Goal: Transaction & Acquisition: Obtain resource

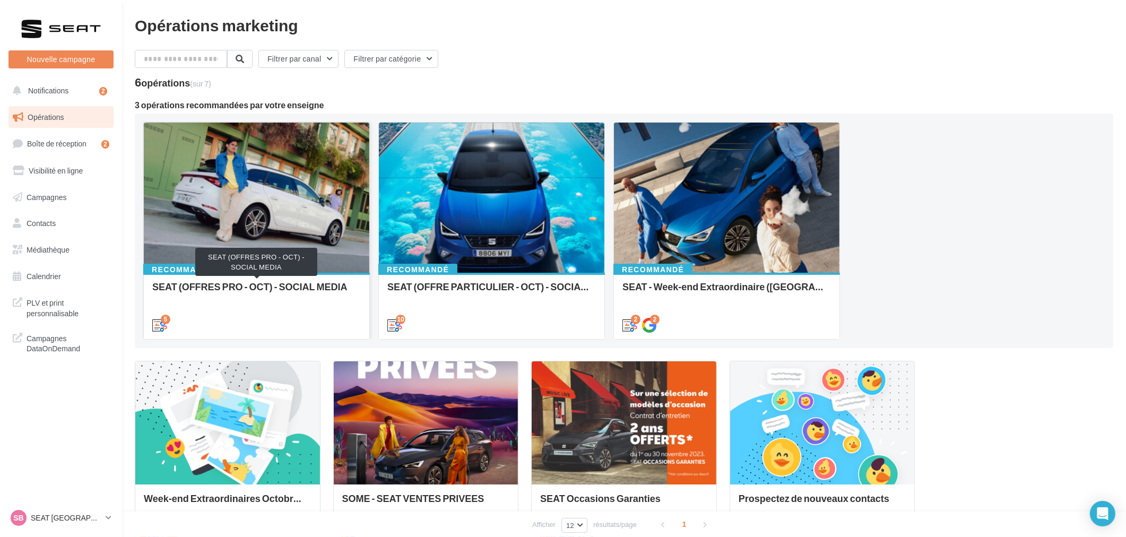
click at [181, 289] on div "SEAT (OFFRES PRO - OCT) - SOCIAL MEDIA" at bounding box center [256, 291] width 209 height 21
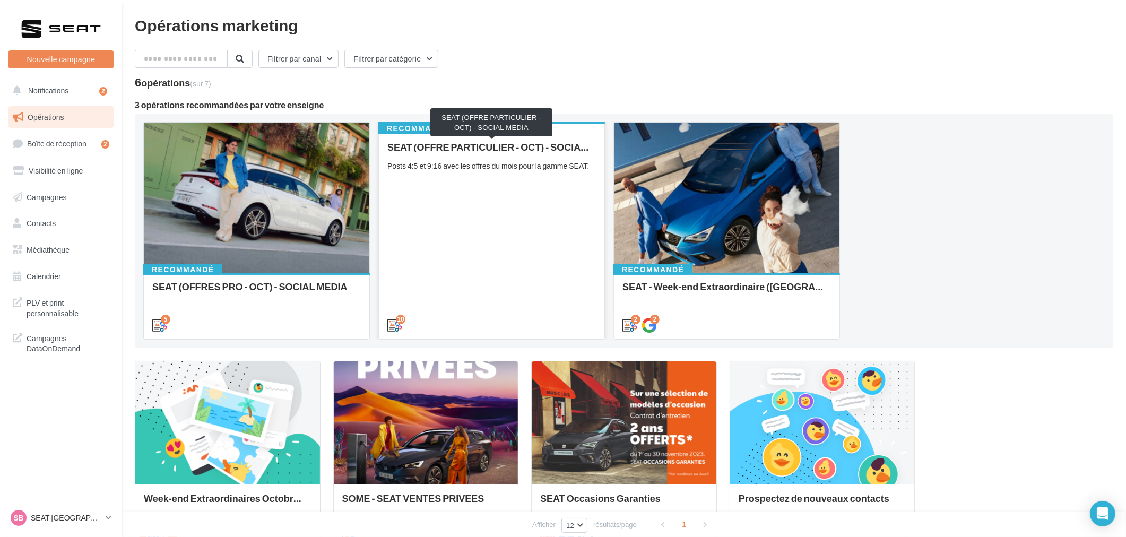
click at [484, 151] on div "SEAT (OFFRE PARTICULIER - OCT) - SOCIAL MEDIA" at bounding box center [491, 147] width 209 height 11
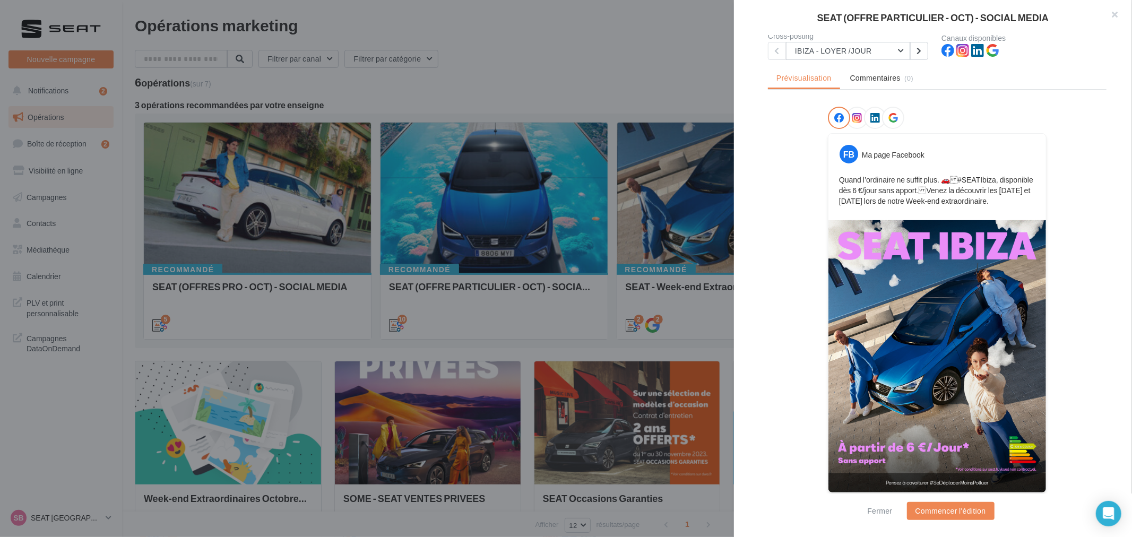
scroll to position [105, 0]
click at [848, 56] on button "IBIZA - LOYER /JOUR" at bounding box center [848, 50] width 124 height 18
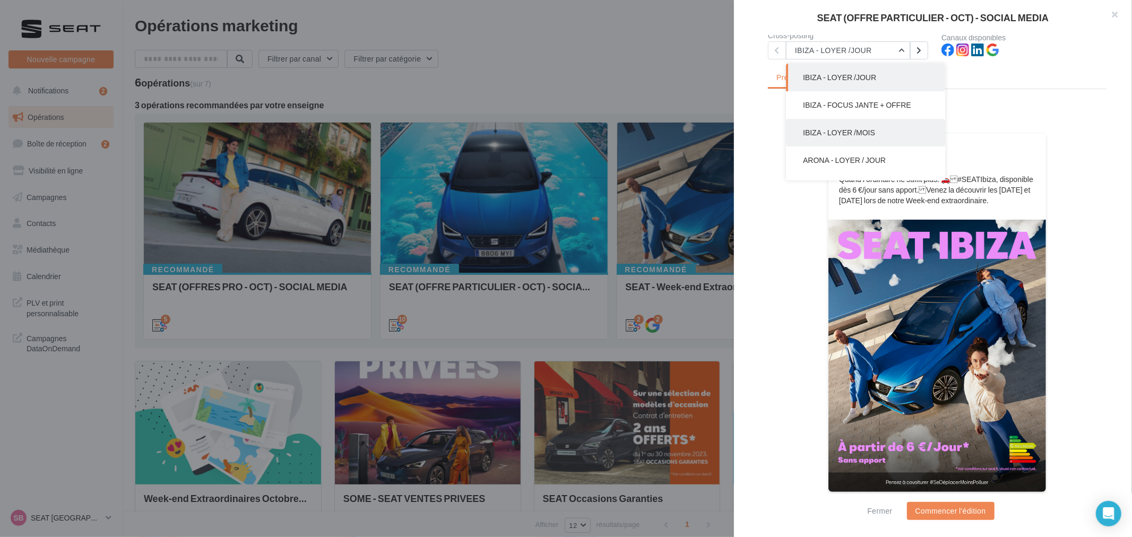
click at [866, 128] on span "IBIZA - LOYER /MOIS" at bounding box center [839, 132] width 72 height 9
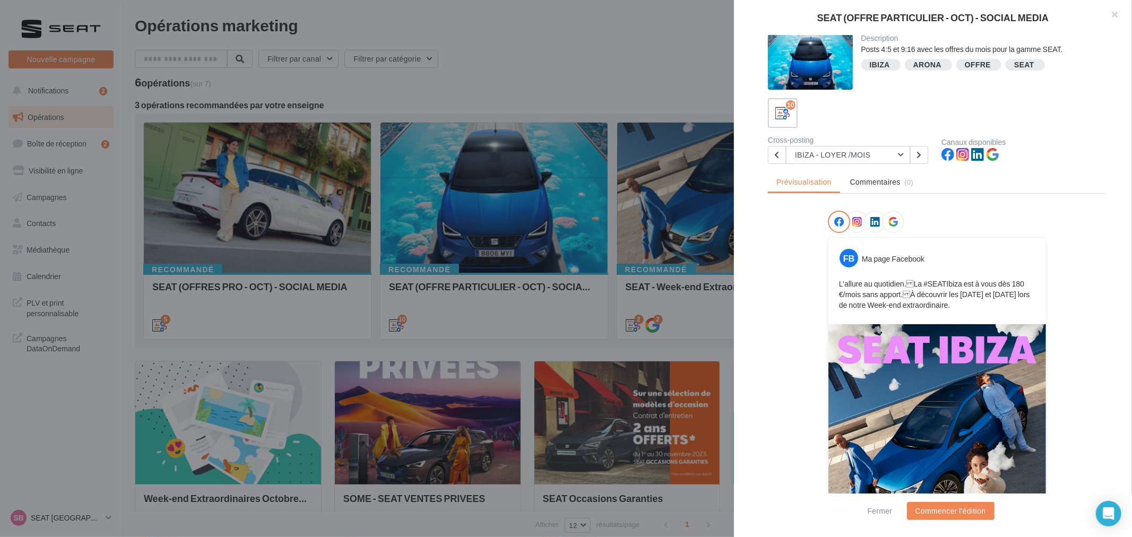
scroll to position [0, 0]
click at [831, 160] on button "IBIZA - LOYER /MOIS" at bounding box center [848, 155] width 124 height 18
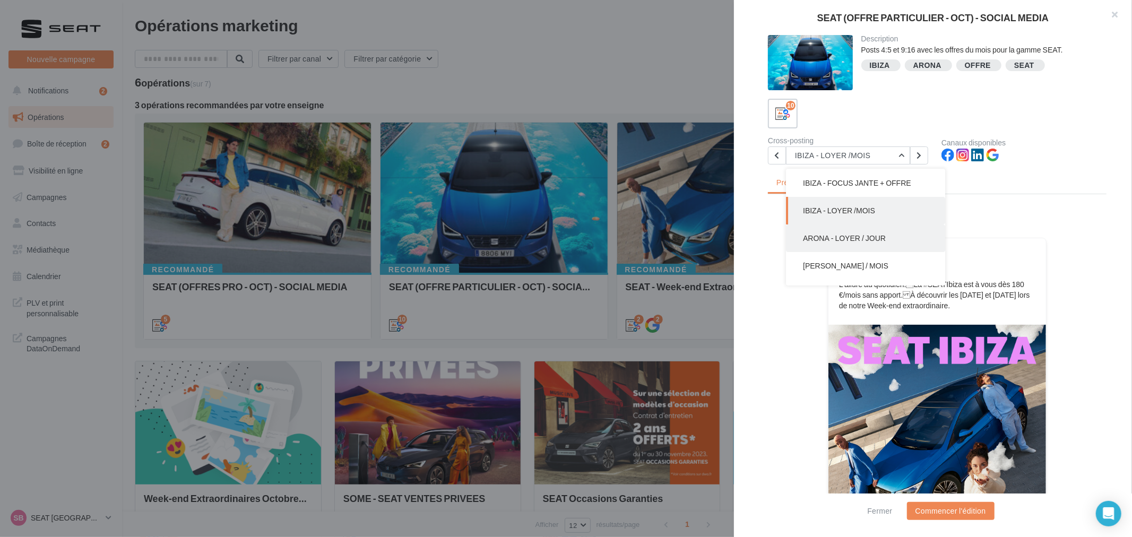
click at [871, 239] on span "ARONA - LOYER / JOUR" at bounding box center [844, 238] width 83 height 9
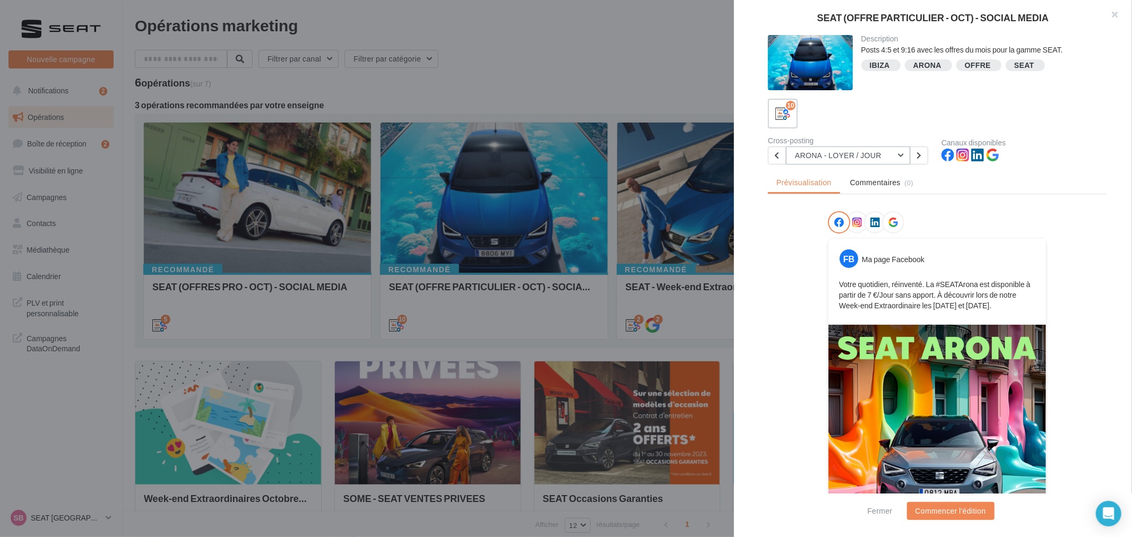
click at [855, 153] on button "ARONA - LOYER / JOUR" at bounding box center [848, 155] width 124 height 18
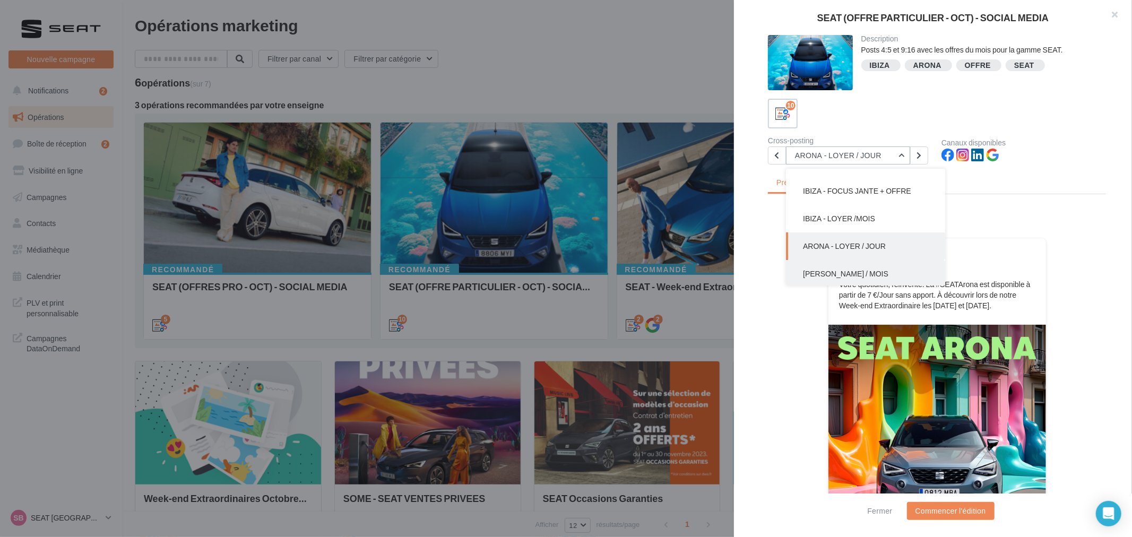
scroll to position [0, 0]
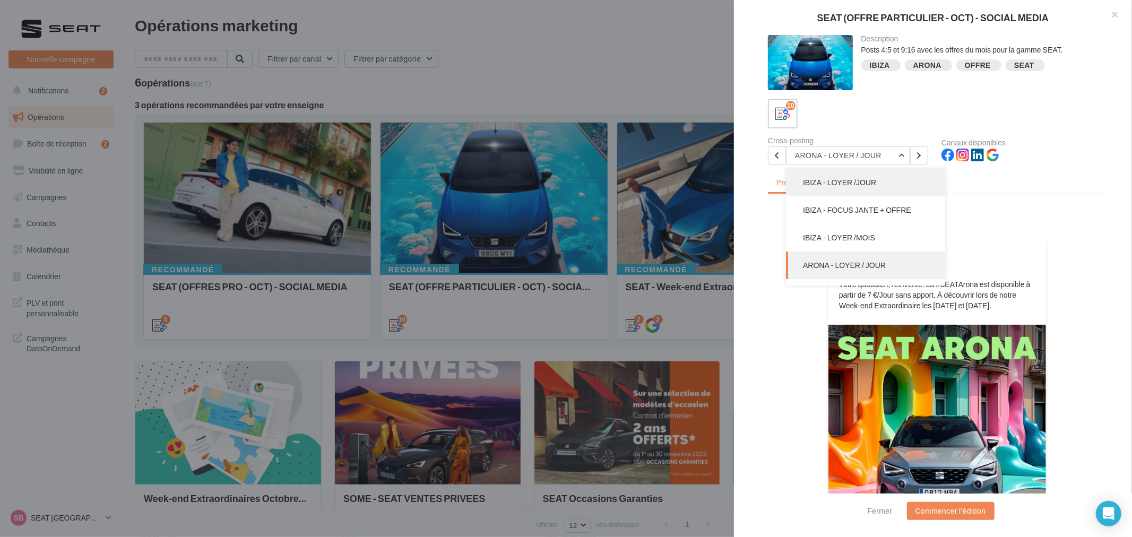
click at [866, 184] on span "IBIZA - LOYER /JOUR" at bounding box center [839, 182] width 73 height 9
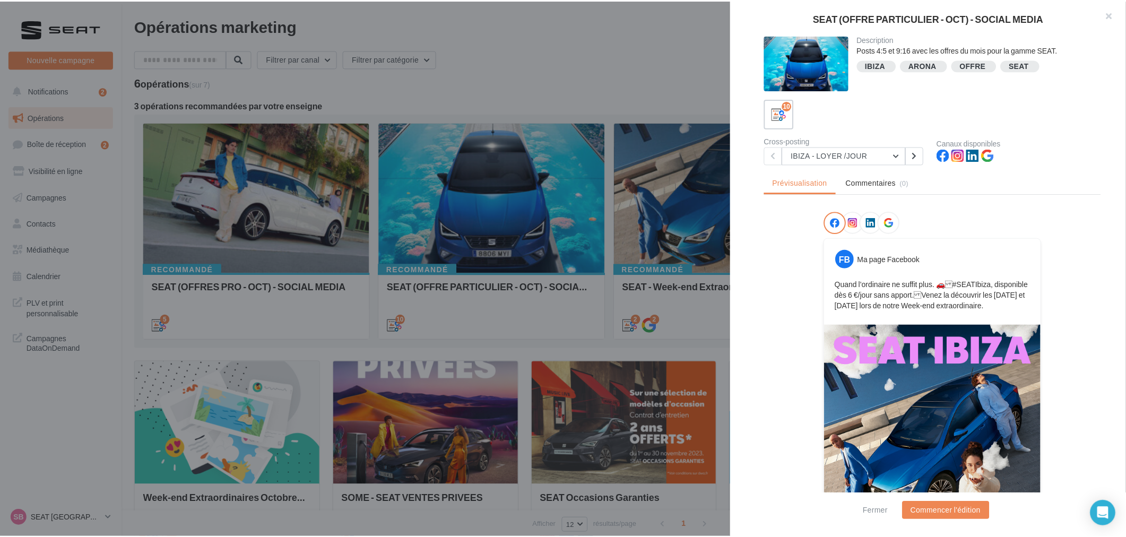
scroll to position [59, 0]
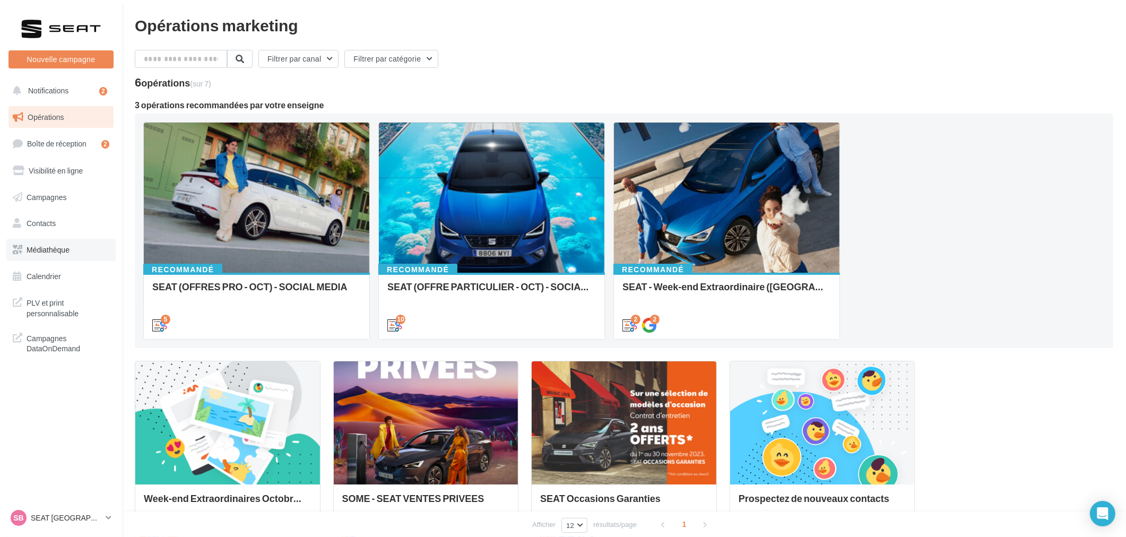
click at [68, 243] on link "Médiathèque" at bounding box center [60, 250] width 109 height 22
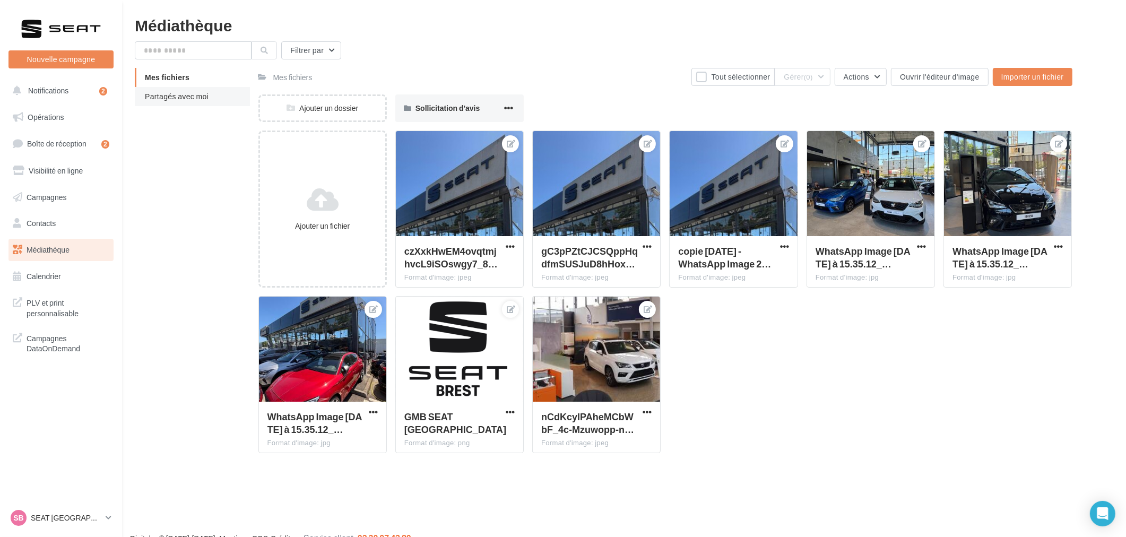
click at [188, 98] on span "Partagés avec moi" at bounding box center [177, 96] width 64 height 9
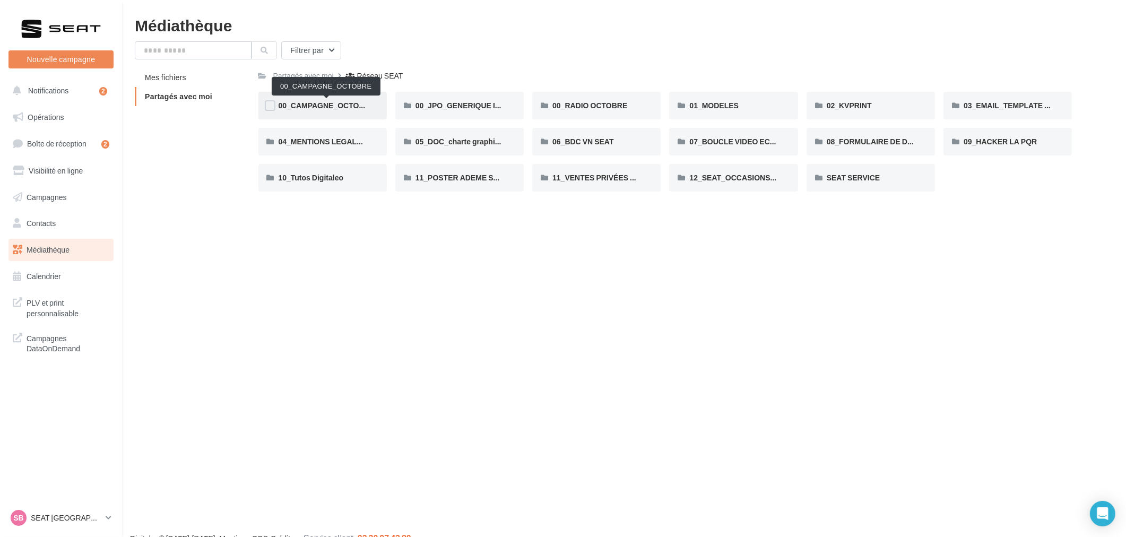
click at [366, 102] on span "00_CAMPAGNE_OCTOBRE" at bounding box center [327, 105] width 97 height 9
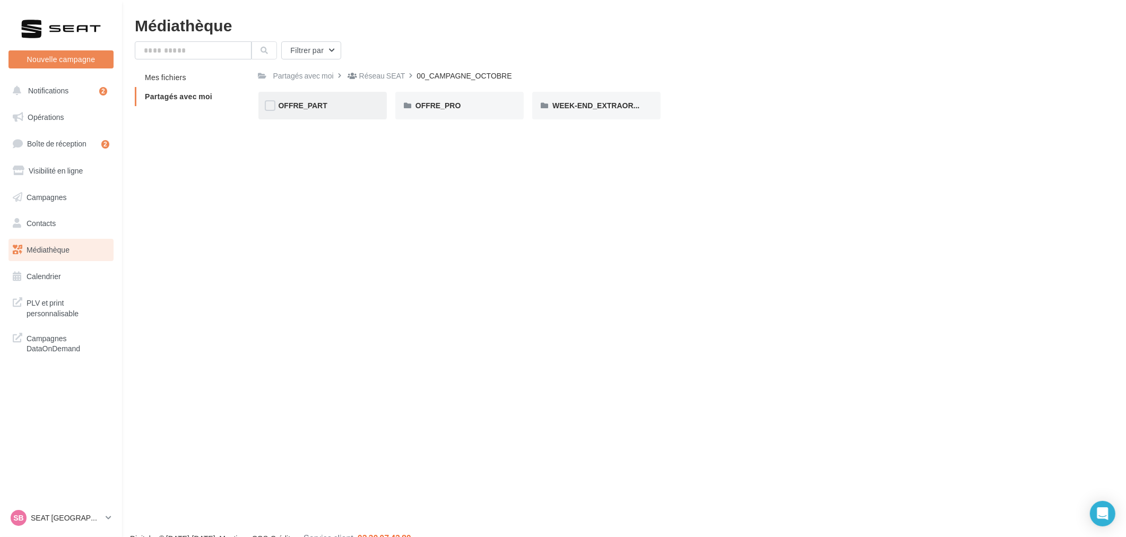
click at [334, 102] on div "OFFRE_PART" at bounding box center [323, 105] width 88 height 11
click at [577, 104] on div "IBIZA" at bounding box center [597, 105] width 88 height 11
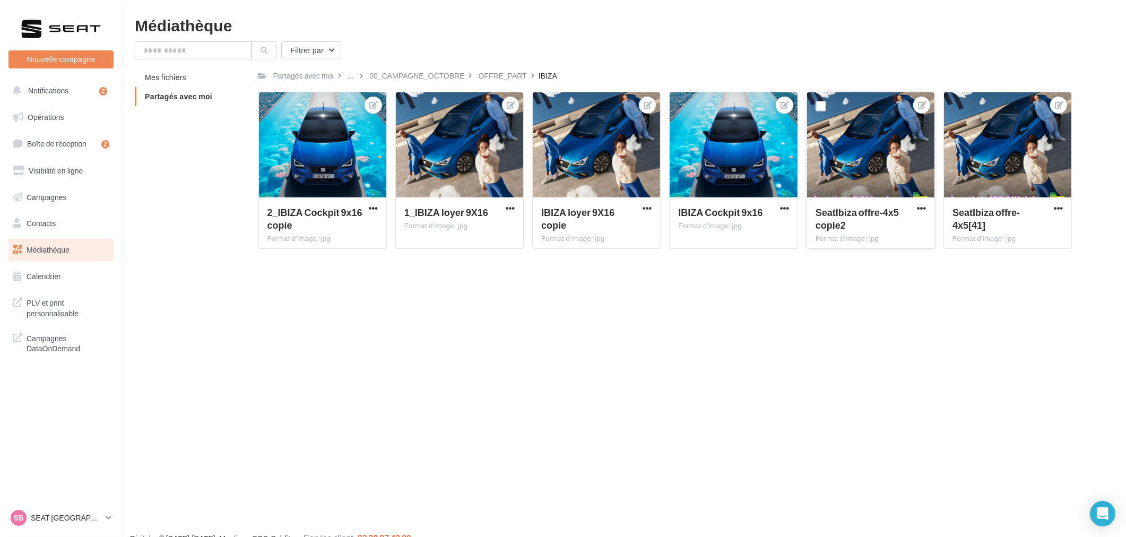
click at [862, 182] on div at bounding box center [870, 145] width 127 height 106
click at [921, 207] on span "button" at bounding box center [921, 208] width 9 height 9
click at [513, 206] on span "button" at bounding box center [510, 208] width 9 height 9
click at [471, 255] on button "Télécharger" at bounding box center [462, 257] width 109 height 28
click at [787, 207] on span "button" at bounding box center [784, 208] width 9 height 9
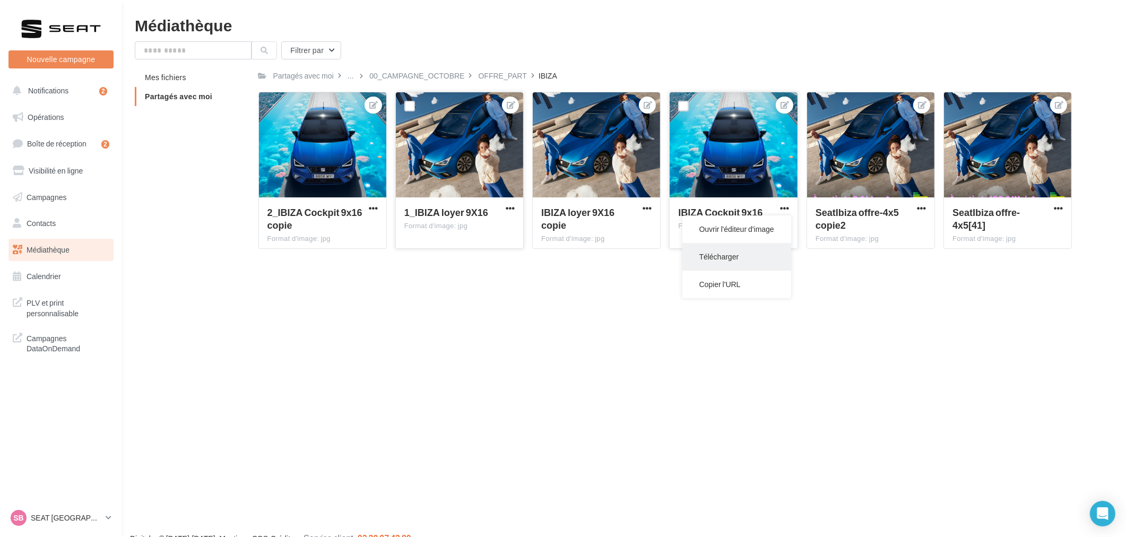
click at [722, 253] on button "Télécharger" at bounding box center [737, 257] width 109 height 28
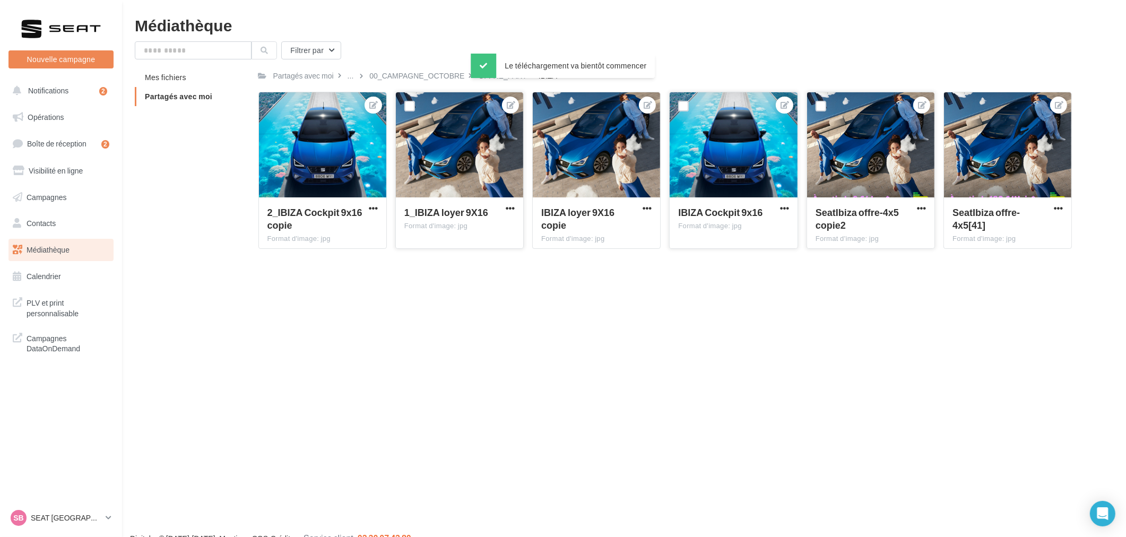
click at [867, 218] on span "SeatIbiza offre-4x5 copie2" at bounding box center [857, 218] width 83 height 24
click at [918, 208] on span "button" at bounding box center [921, 208] width 9 height 9
click at [862, 256] on button "Télécharger" at bounding box center [874, 257] width 109 height 28
click at [41, 98] on button "Notifications 2" at bounding box center [58, 91] width 105 height 22
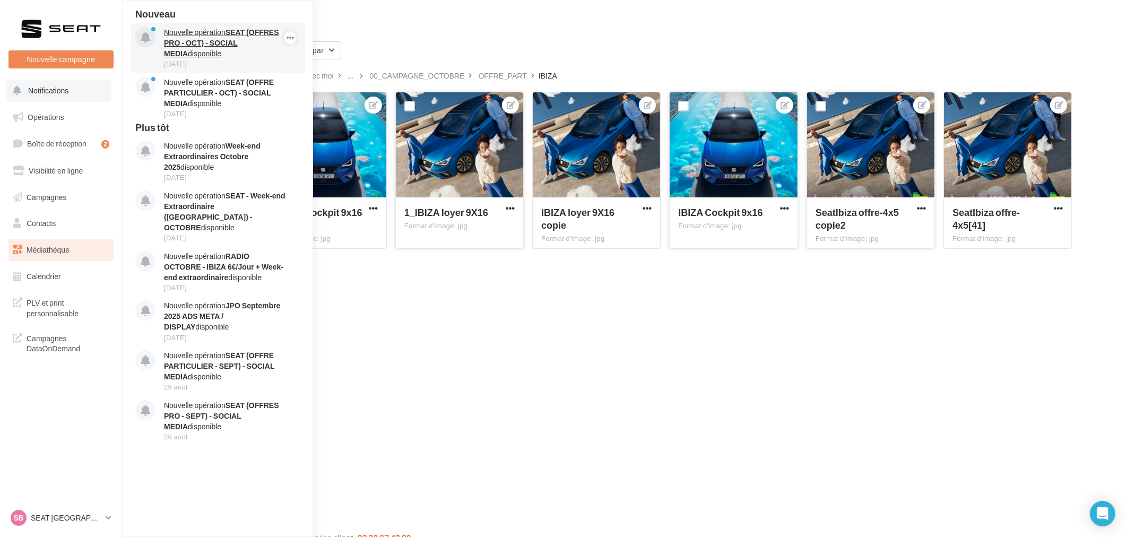
click at [210, 45] on strong "SEAT (OFFRES PRO - OCT) - SOCIAL MEDIA" at bounding box center [221, 43] width 115 height 30
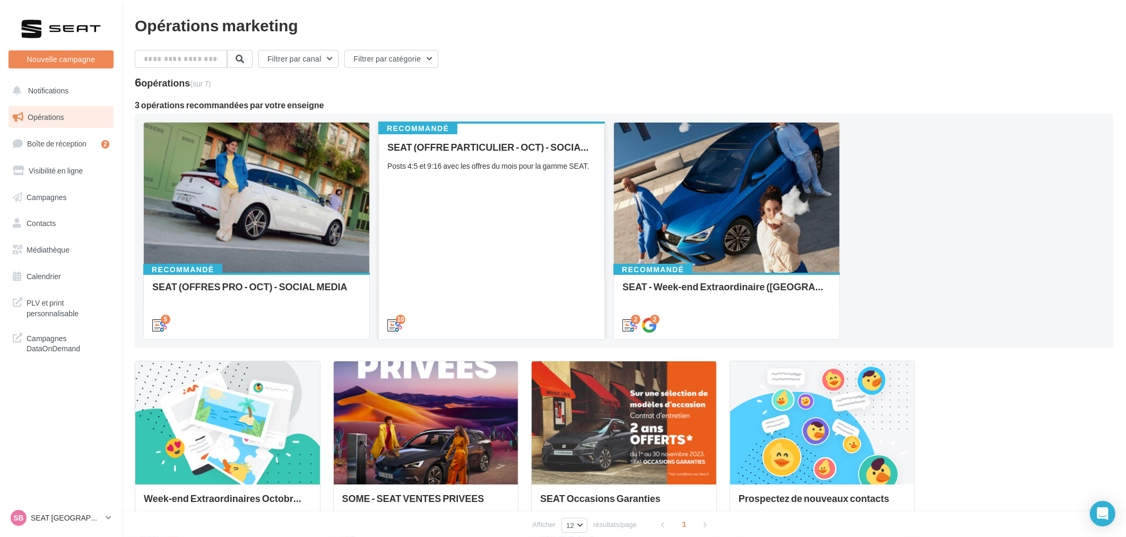
click at [520, 263] on div "SEAT (OFFRE PARTICULIER - OCT) - SOCIAL MEDIA Posts 4:5 et 9:16 avec les offres…" at bounding box center [491, 236] width 209 height 188
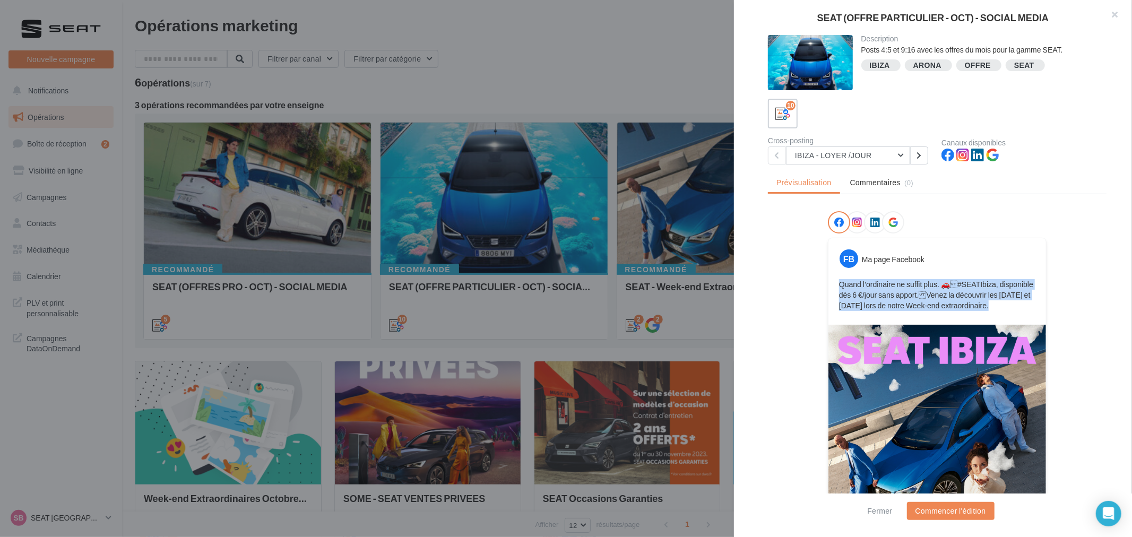
drag, startPoint x: 1001, startPoint y: 305, endPoint x: 836, endPoint y: 274, distance: 167.3
click at [836, 277] on div "Quand l’ordinaire ne suffit plus. 🚗#SEATIbiza, disponible dès 6 €/jour sans ap…" at bounding box center [937, 295] width 212 height 37
copy p "Quand l’ordinaire ne suffit plus. 🚗#SEATIbiza, disponible dès 6 €/jour sans ap…"
click at [463, 99] on div at bounding box center [566, 268] width 1132 height 537
